Goal: Task Accomplishment & Management: Use online tool/utility

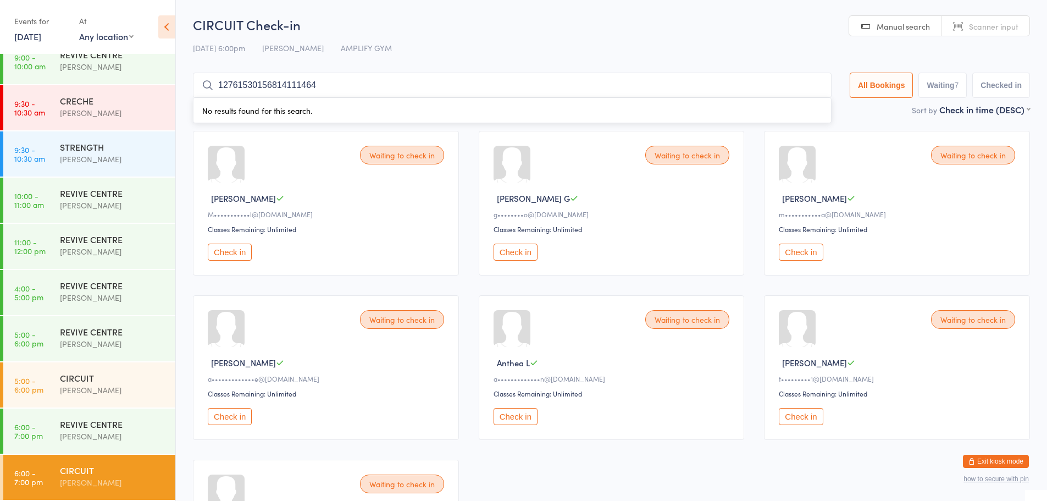
drag, startPoint x: 802, startPoint y: 86, endPoint x: 810, endPoint y: 84, distance: 8.5
click at [802, 86] on input "12761530156814111464" at bounding box center [512, 85] width 639 height 25
click at [812, 83] on input "12761530156814111464" at bounding box center [512, 83] width 639 height 25
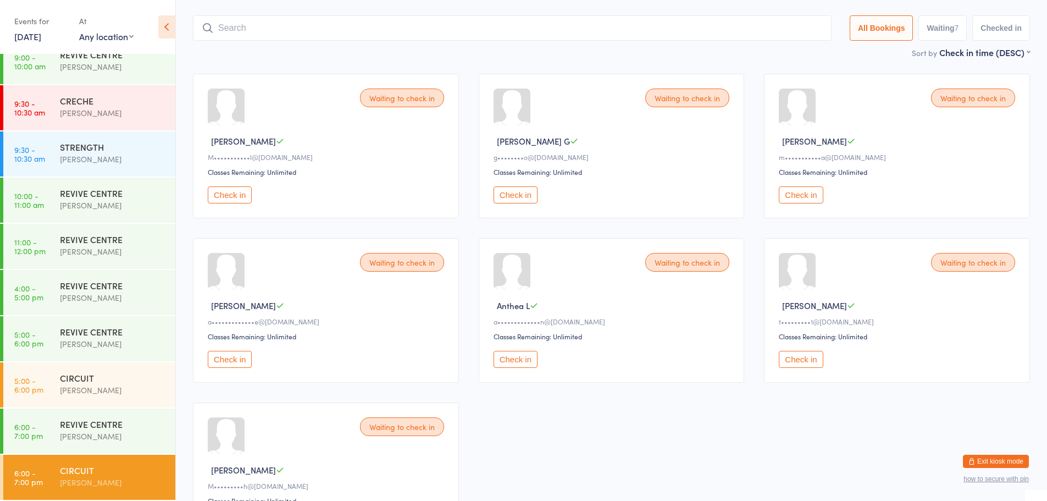
scroll to position [73, 0]
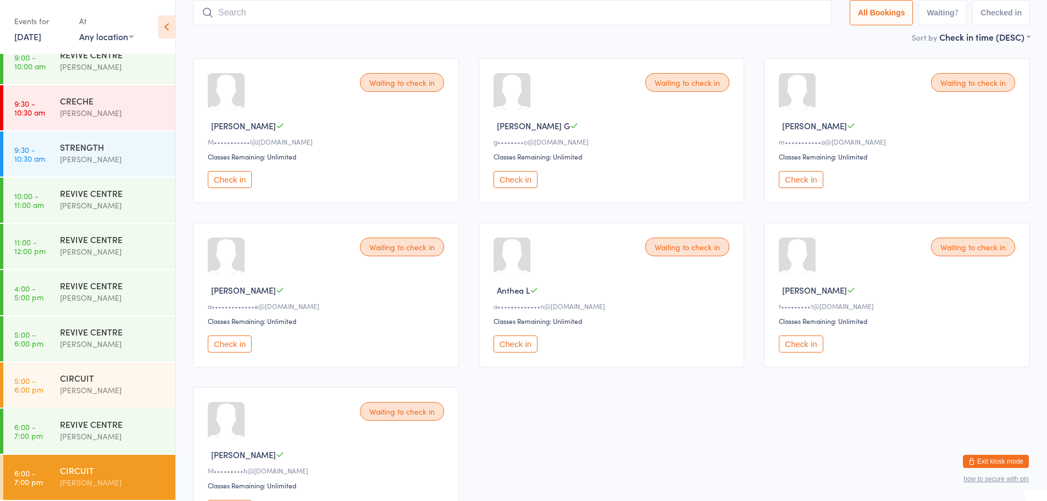
click at [235, 176] on button "Check in" at bounding box center [230, 179] width 44 height 17
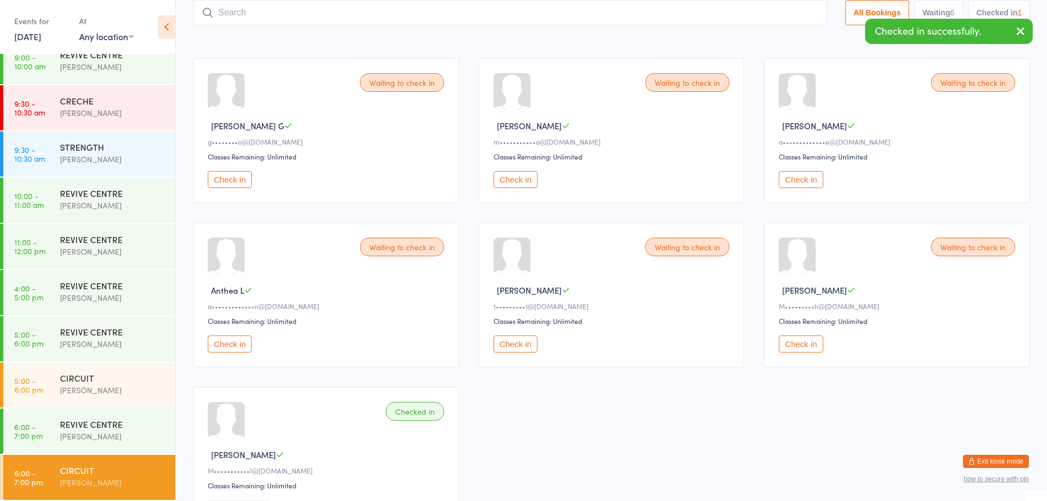
click at [221, 177] on button "Check in" at bounding box center [230, 179] width 44 height 17
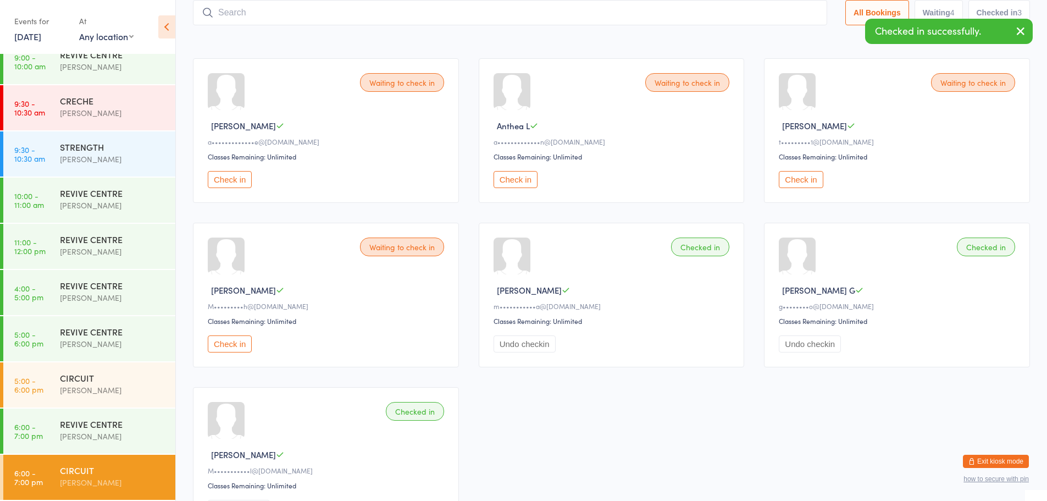
click at [221, 177] on button "Check in" at bounding box center [230, 179] width 44 height 17
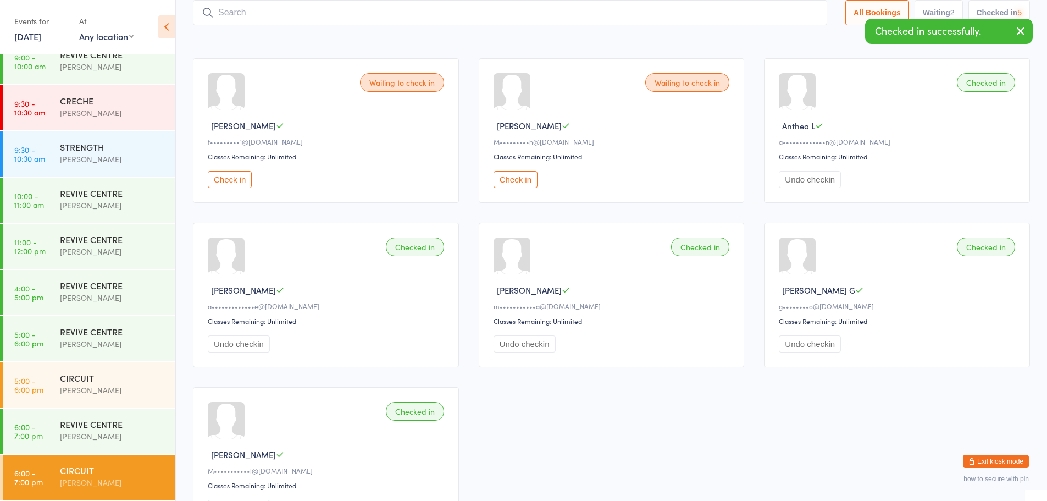
click at [221, 177] on button "Check in" at bounding box center [230, 179] width 44 height 17
click at [588, 10] on input "search" at bounding box center [510, 12] width 634 height 25
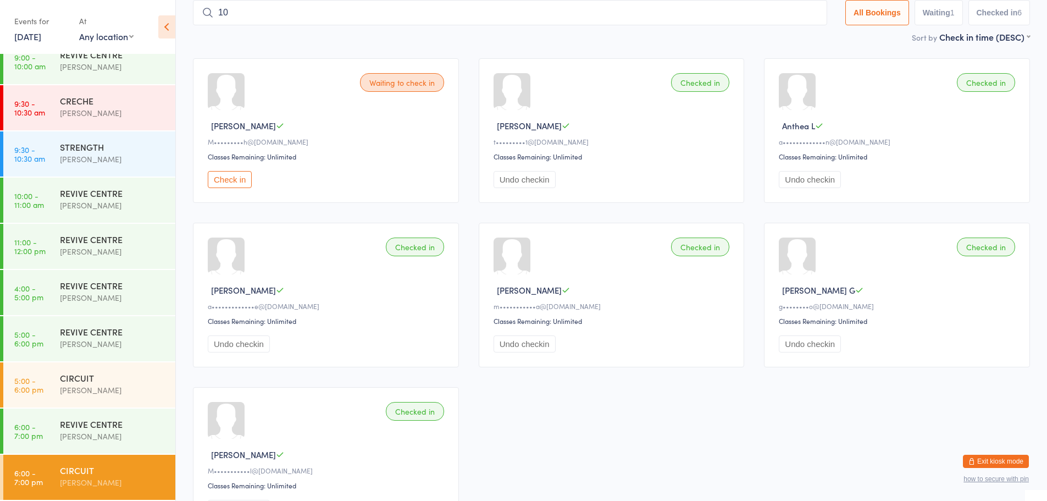
type input "1"
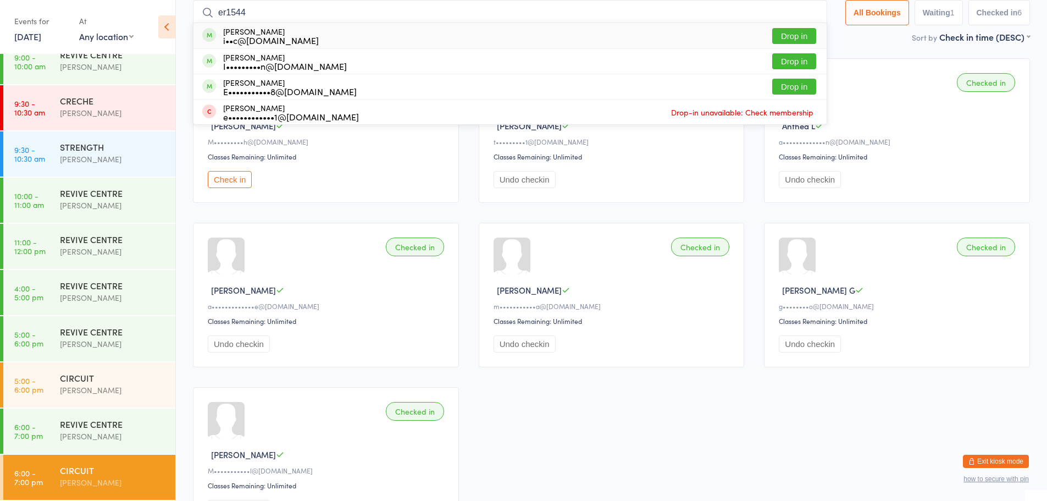
type input "er1544"
click at [798, 25] on div "er1544 [PERSON_NAME] i••c@[DOMAIN_NAME] Drop in [PERSON_NAME] I•••••••••n@[DOMA…" at bounding box center [510, 12] width 634 height 25
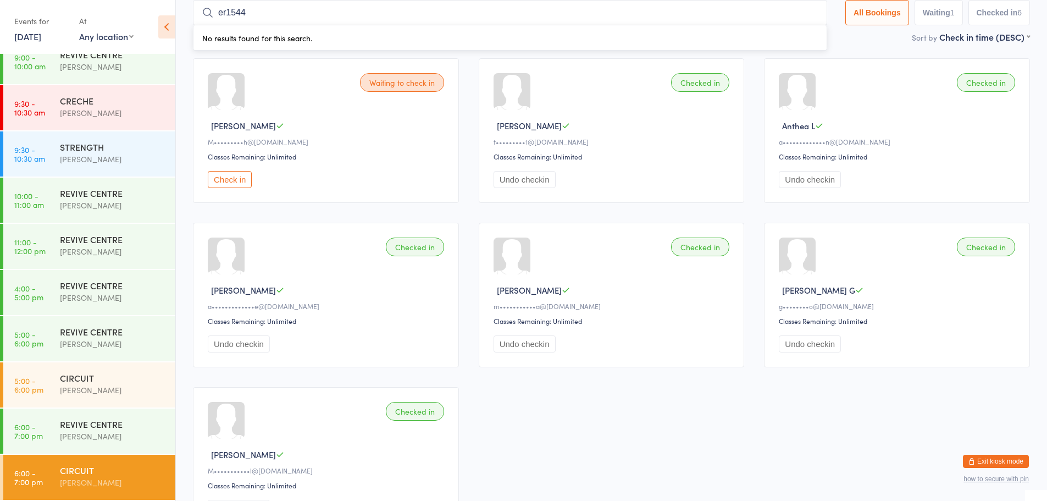
click at [789, 19] on input "er1544" at bounding box center [510, 12] width 634 height 25
click at [800, 13] on input "er1544" at bounding box center [510, 12] width 634 height 25
click at [806, 14] on input "er1544" at bounding box center [510, 12] width 634 height 25
click at [800, 16] on input "search" at bounding box center [510, 12] width 634 height 25
type input "1544"
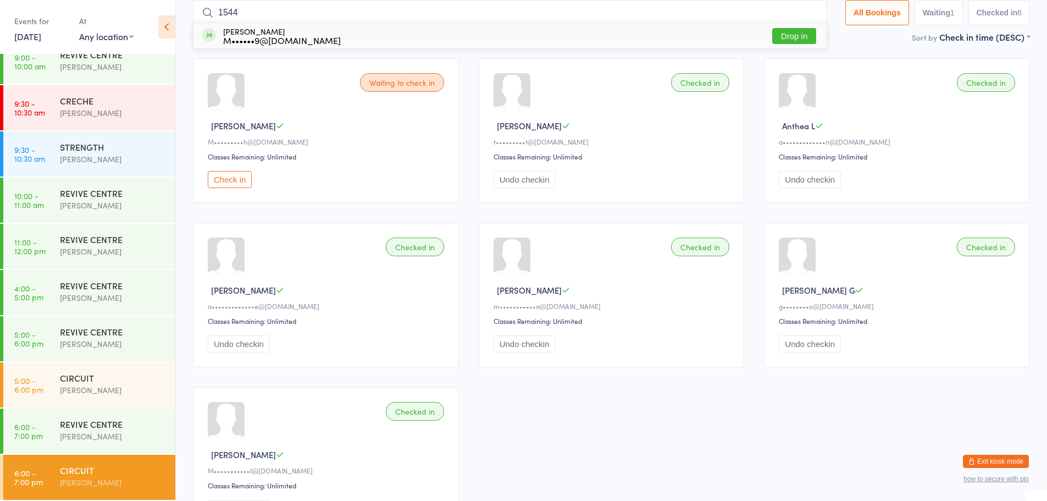
click at [787, 33] on button "Drop in" at bounding box center [794, 36] width 44 height 16
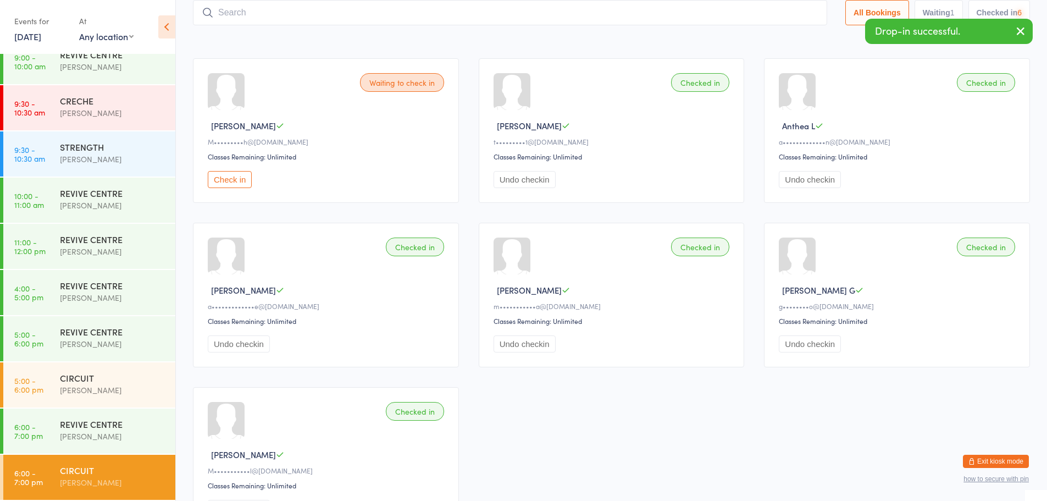
click at [786, 18] on input "search" at bounding box center [510, 12] width 634 height 25
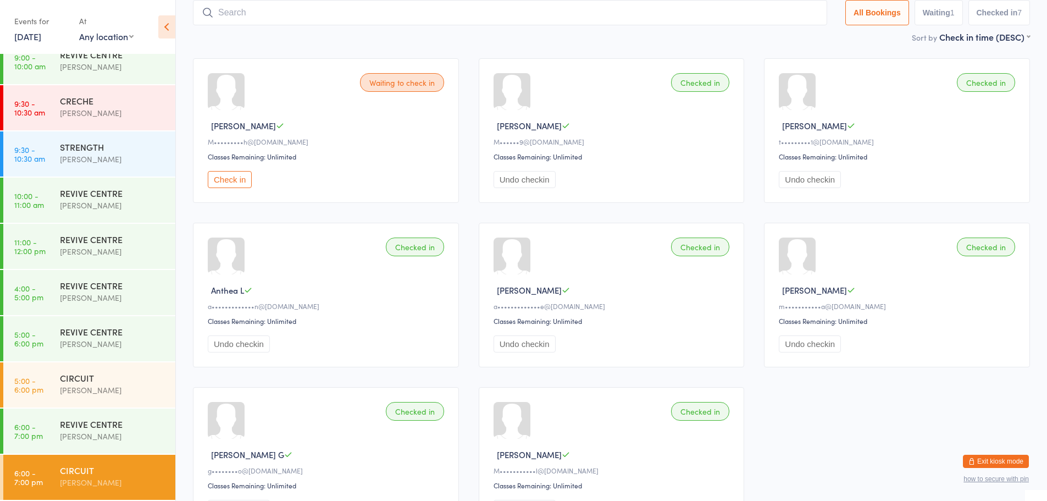
click at [459, 23] on input "search" at bounding box center [510, 12] width 634 height 25
click at [541, 23] on input "search" at bounding box center [510, 12] width 634 height 25
type input "1564"
click at [802, 38] on button "Drop in" at bounding box center [794, 36] width 44 height 16
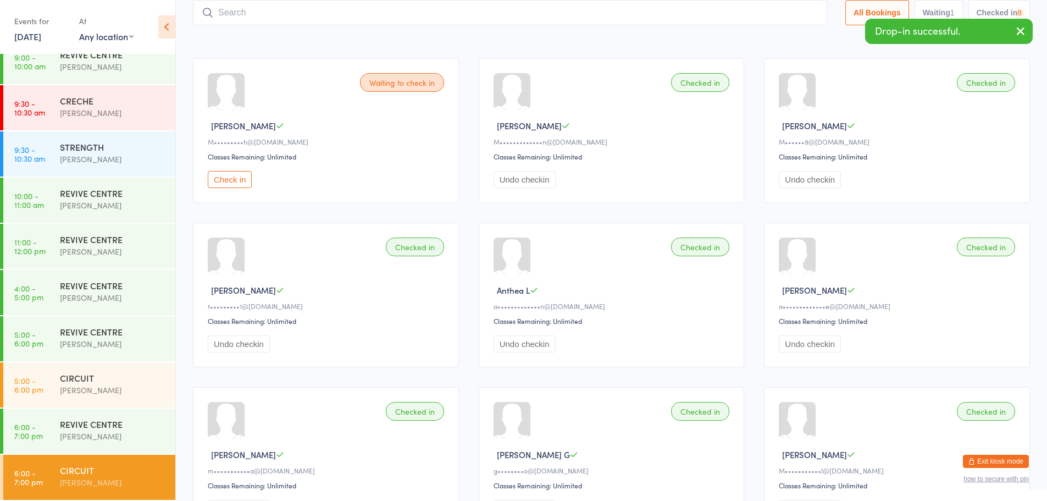
click at [787, 20] on input "search" at bounding box center [510, 12] width 634 height 25
click at [788, 15] on input "search" at bounding box center [510, 12] width 634 height 25
click at [610, 35] on div "Sort by Check in time (DESC) First name (ASC) First name (DESC) Last name (ASC)…" at bounding box center [611, 37] width 837 height 12
